Goal: Information Seeking & Learning: Find specific fact

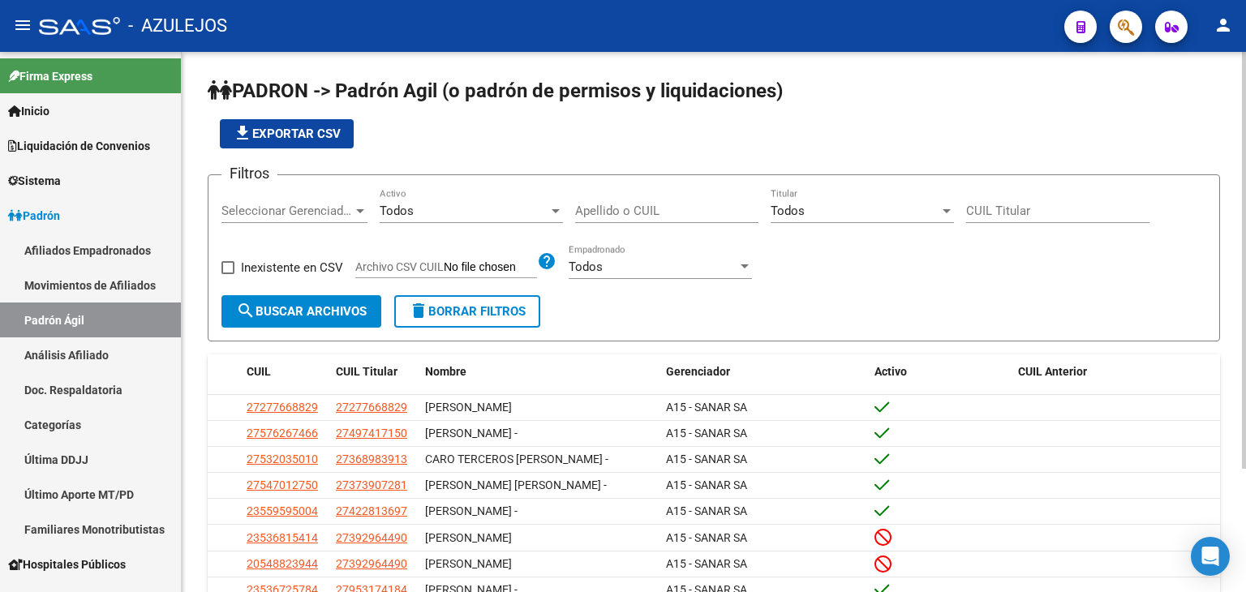
click at [591, 200] on div "Apellido o CUIL" at bounding box center [666, 205] width 183 height 35
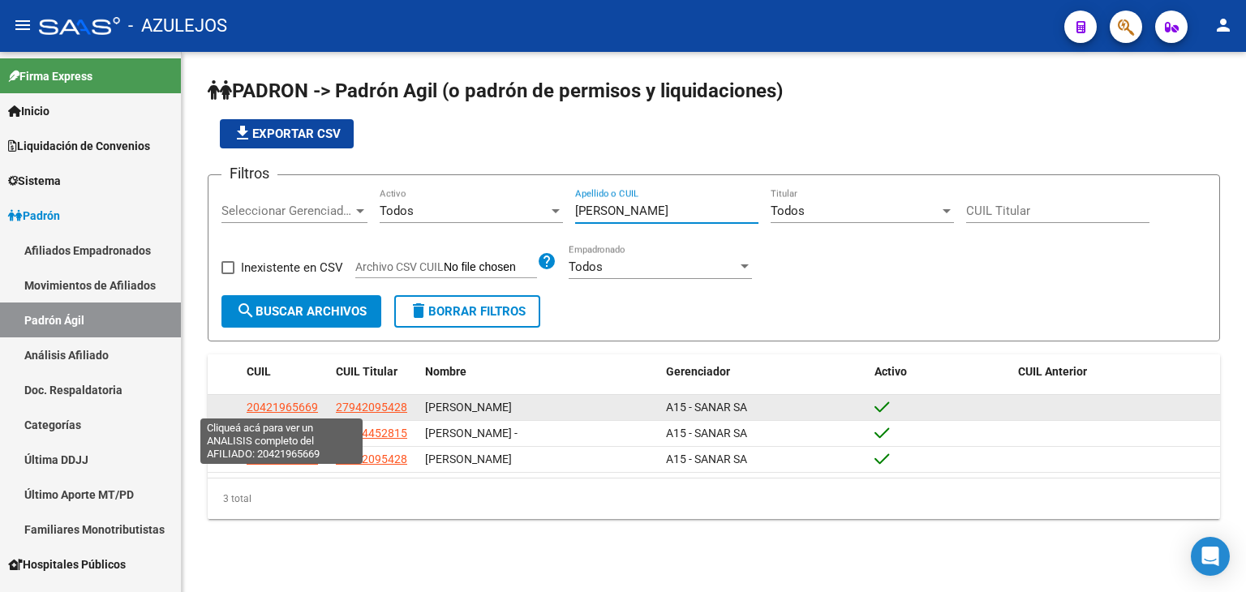
type input "[PERSON_NAME]"
click at [273, 407] on span "20421965669" at bounding box center [282, 407] width 71 height 13
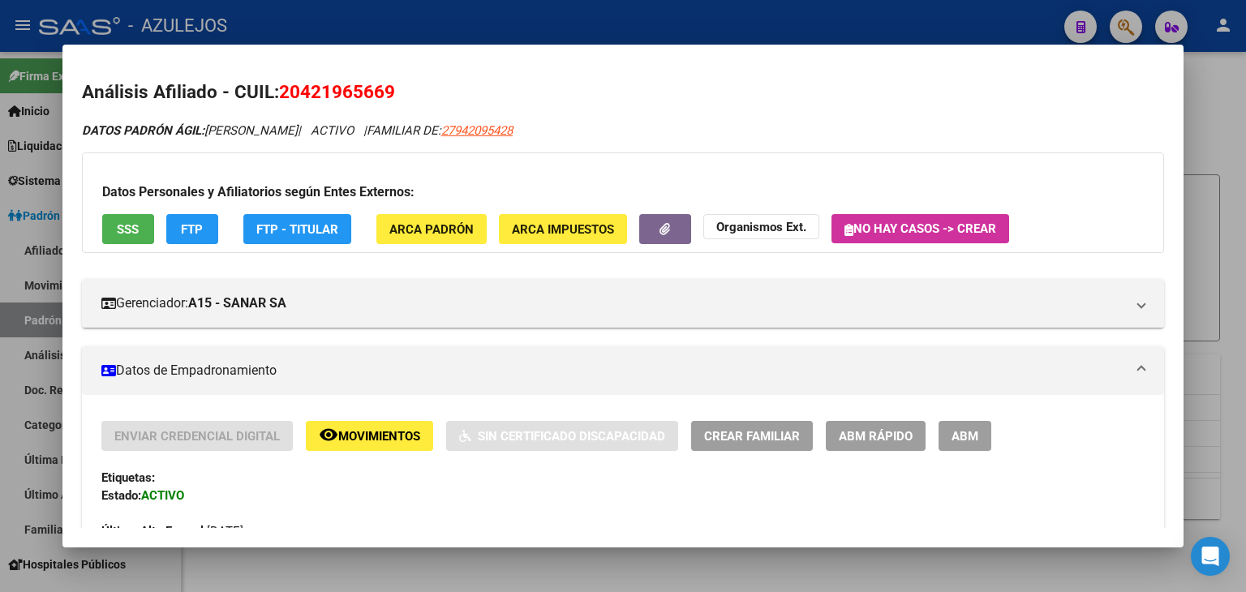
drag, startPoint x: 277, startPoint y: 88, endPoint x: 393, endPoint y: 97, distance: 116.3
click at [393, 97] on h2 "Análisis Afiliado - CUIL: 20421965669" at bounding box center [623, 93] width 1082 height 28
click at [306, 92] on span "20421965669" at bounding box center [337, 91] width 116 height 21
drag, startPoint x: 279, startPoint y: 89, endPoint x: 385, endPoint y: 92, distance: 106.3
click at [385, 92] on h2 "Análisis Afiliado - CUIL: 20421965669" at bounding box center [623, 93] width 1082 height 28
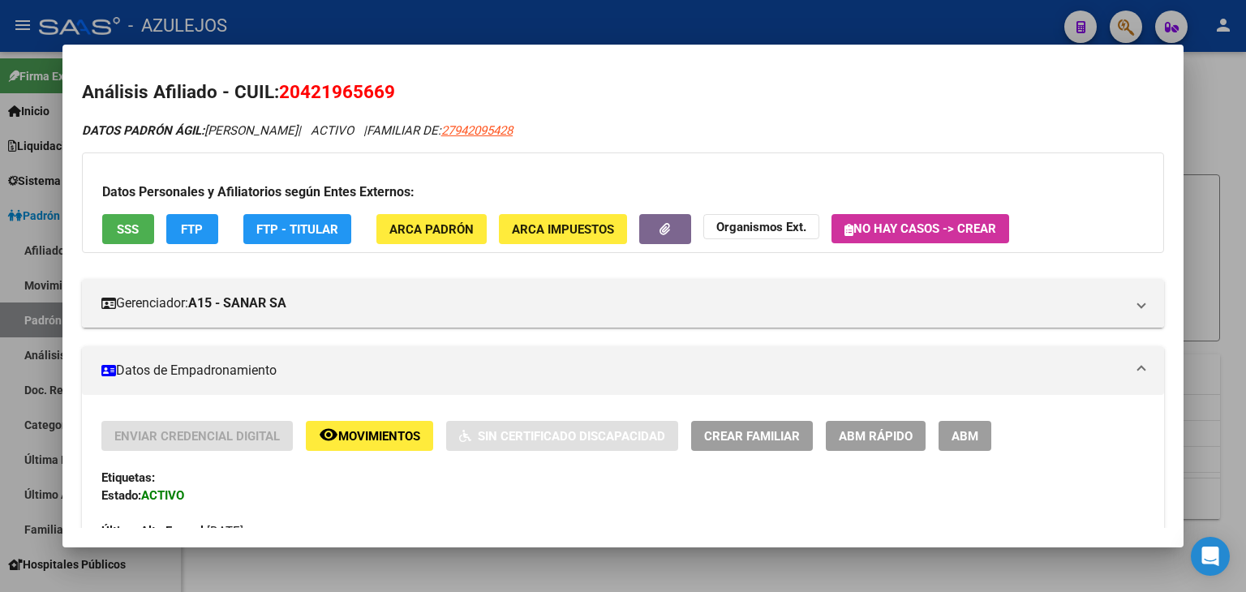
click at [385, 92] on span "20421965669" at bounding box center [337, 91] width 116 height 21
drag, startPoint x: 279, startPoint y: 90, endPoint x: 395, endPoint y: 92, distance: 116.0
click at [395, 92] on h2 "Análisis Afiliado - CUIL: 20421965669" at bounding box center [623, 93] width 1082 height 28
copy span "20421965669"
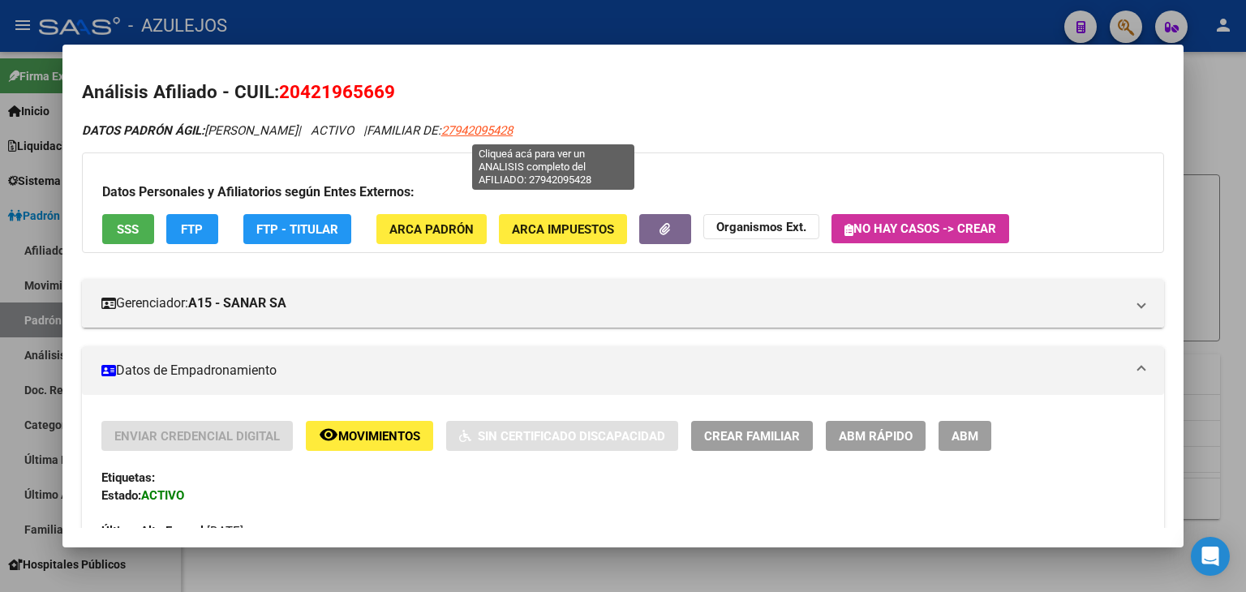
click at [513, 130] on span "27942095428" at bounding box center [476, 130] width 71 height 15
type textarea "27942095428"
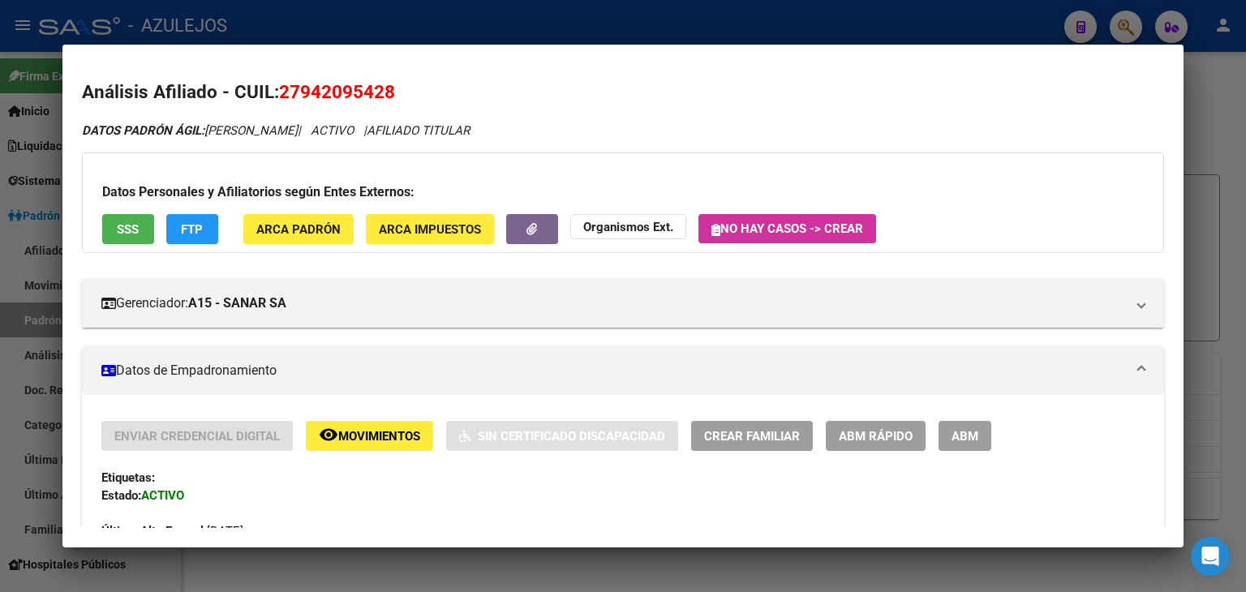
drag, startPoint x: 279, startPoint y: 88, endPoint x: 399, endPoint y: 94, distance: 120.2
click at [399, 94] on h2 "Análisis Afiliado - CUIL: 27942095428" at bounding box center [623, 93] width 1082 height 28
copy span "27942095428"
click at [441, 27] on div at bounding box center [623, 296] width 1246 height 592
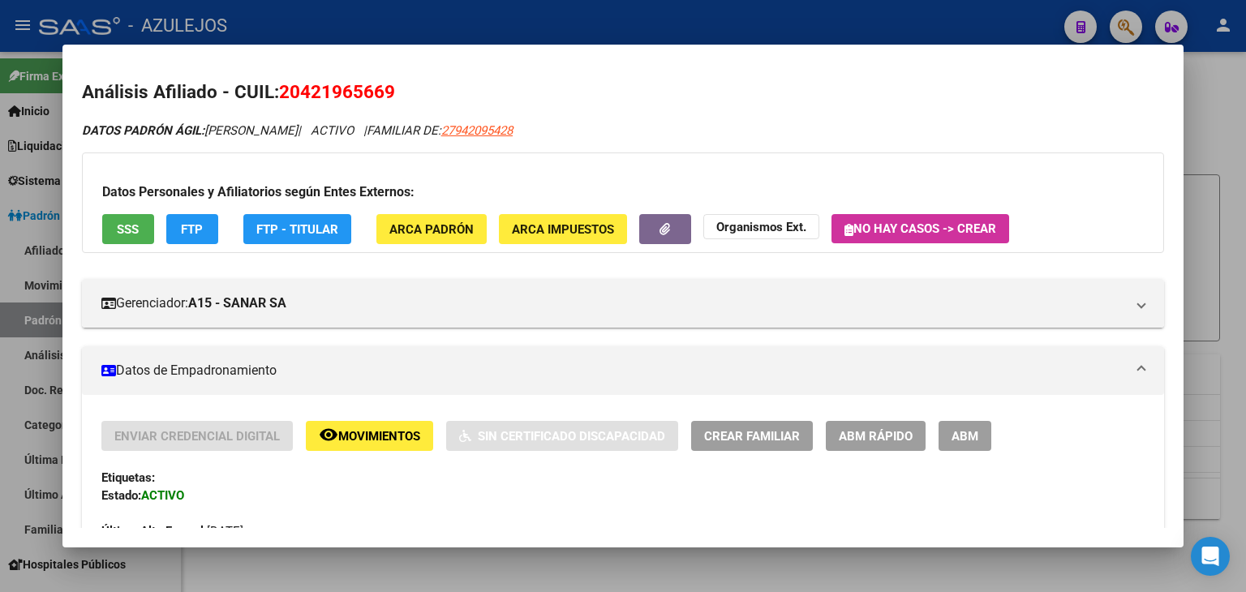
click at [480, 20] on div at bounding box center [623, 296] width 1246 height 592
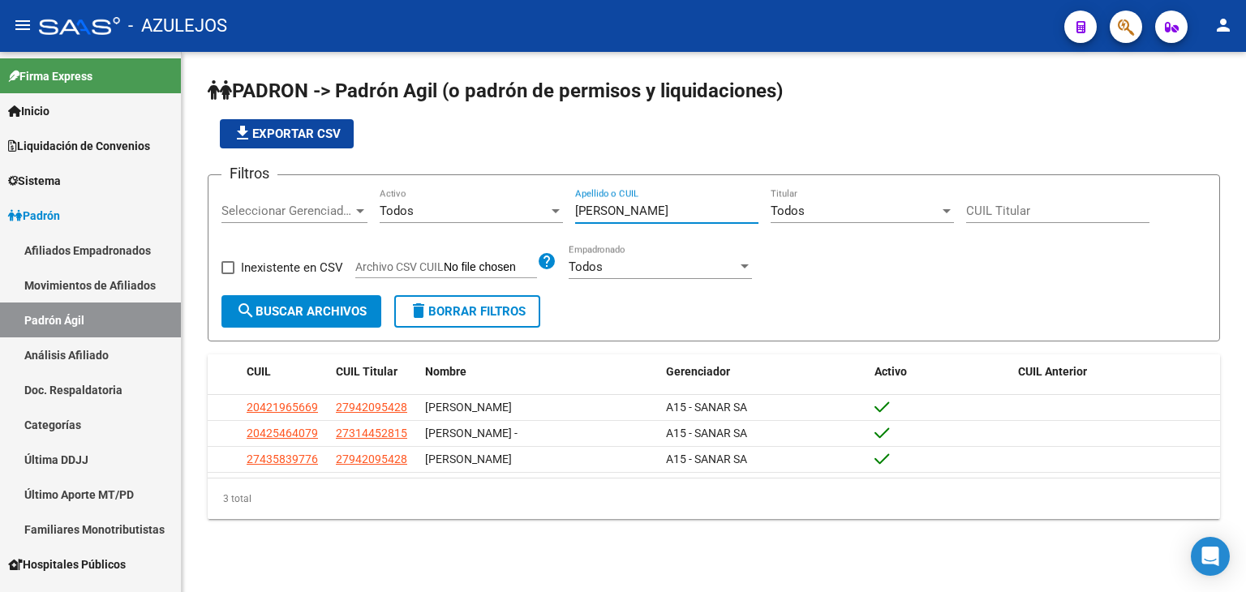
drag, startPoint x: 612, startPoint y: 204, endPoint x: 532, endPoint y: 201, distance: 80.4
click at [532, 201] on div "Filtros Seleccionar Gerenciador Seleccionar Gerenciador Todos Activo [PERSON_NA…" at bounding box center [713, 241] width 985 height 107
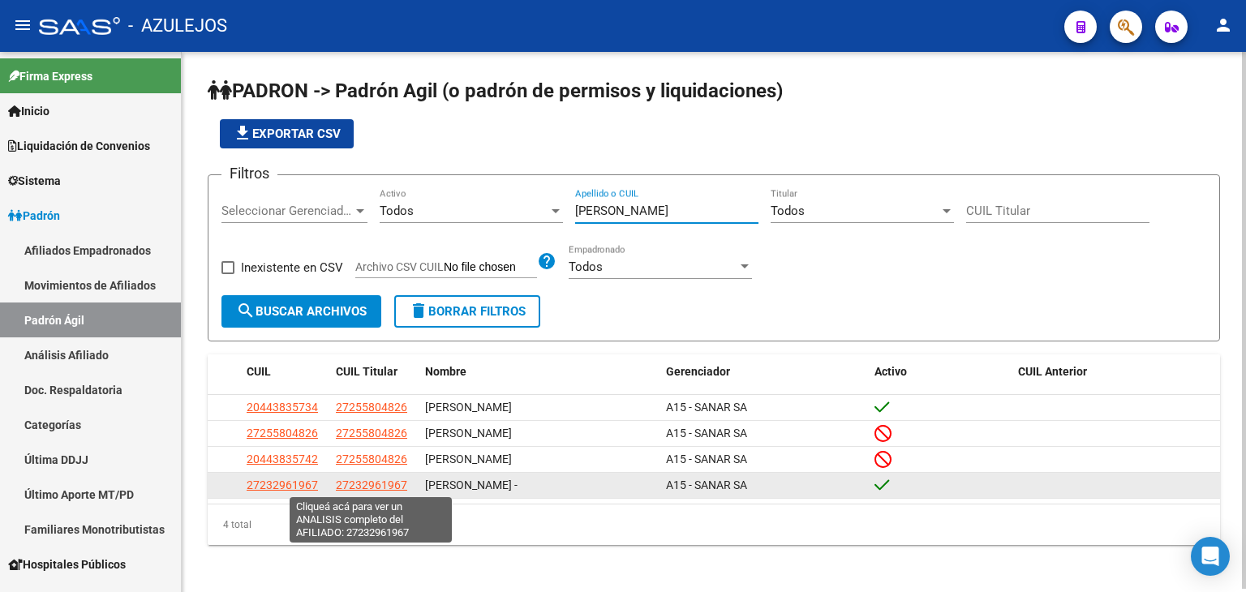
type input "[PERSON_NAME]"
click at [356, 489] on span "27232961967" at bounding box center [371, 485] width 71 height 13
type textarea "27232961967"
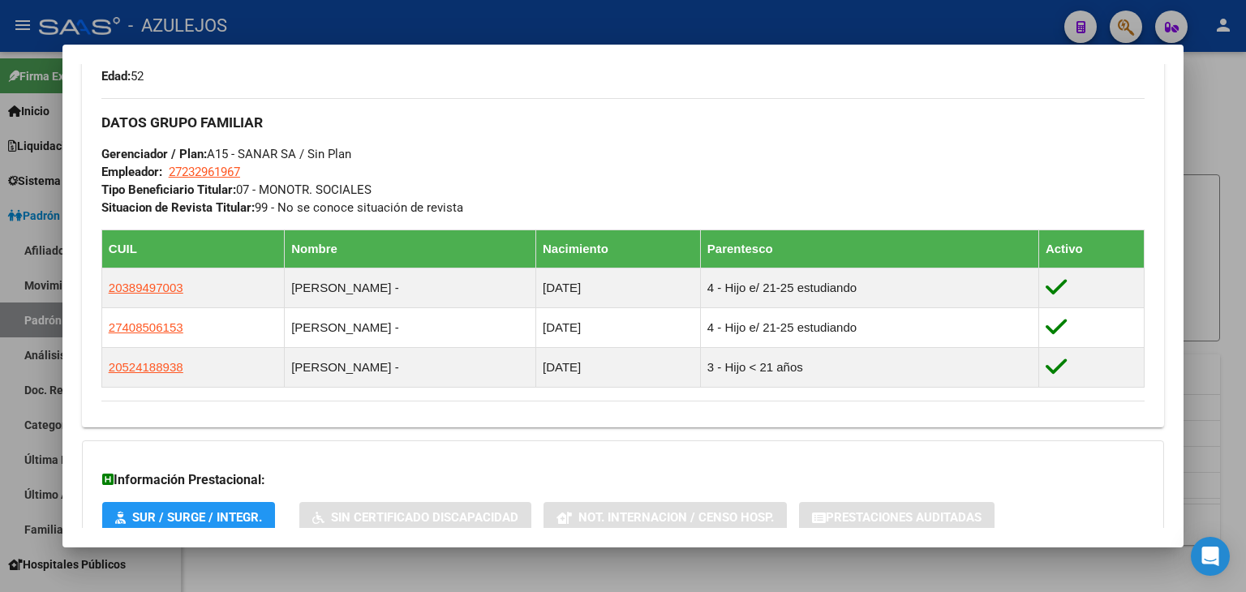
scroll to position [854, 0]
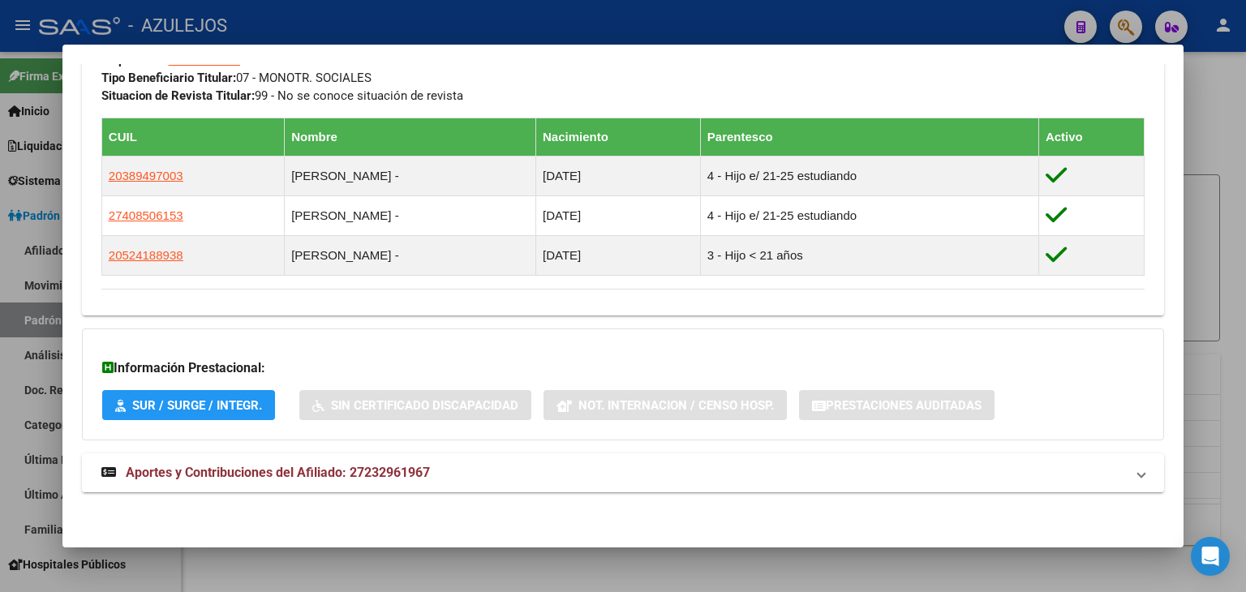
click at [215, 475] on span "Aportes y Contribuciones del Afiliado: 27232961967" at bounding box center [278, 472] width 304 height 15
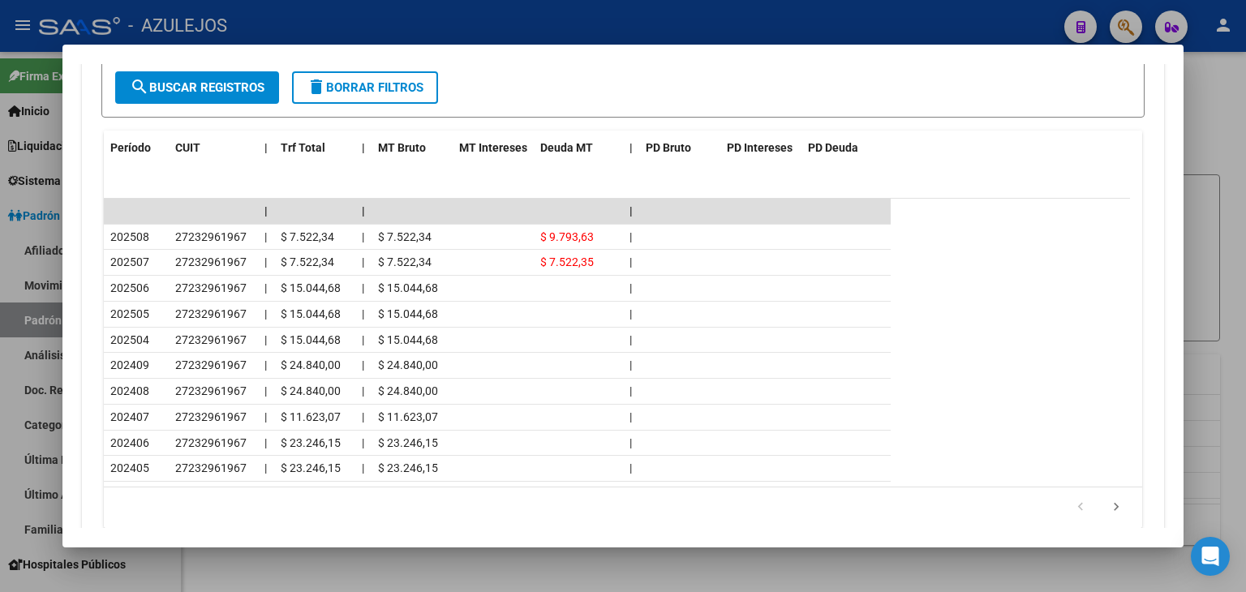
scroll to position [1514, 0]
